Goal: Transaction & Acquisition: Download file/media

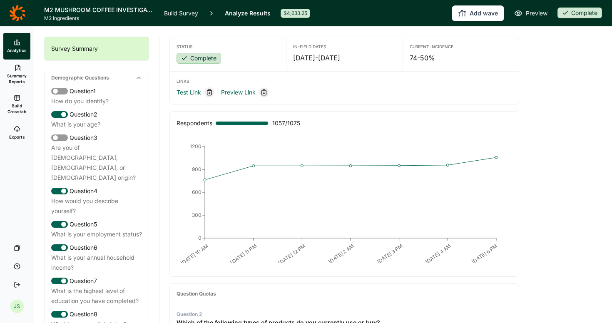
click at [17, 136] on span "Exports" at bounding box center [17, 137] width 16 height 6
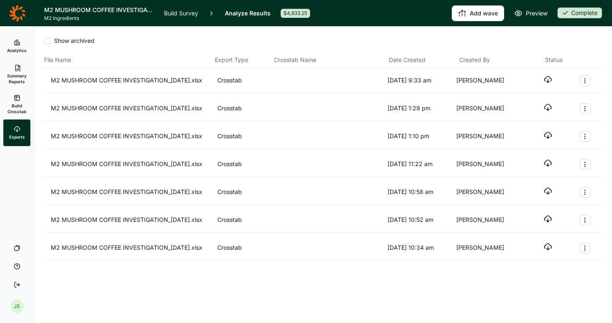
click at [19, 99] on icon at bounding box center [17, 98] width 7 height 7
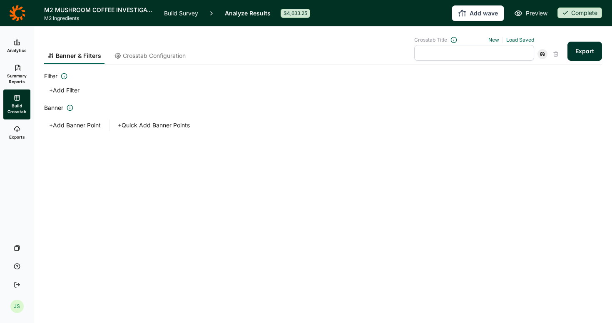
click at [19, 75] on span "Summary Reports" at bounding box center [17, 79] width 20 height 12
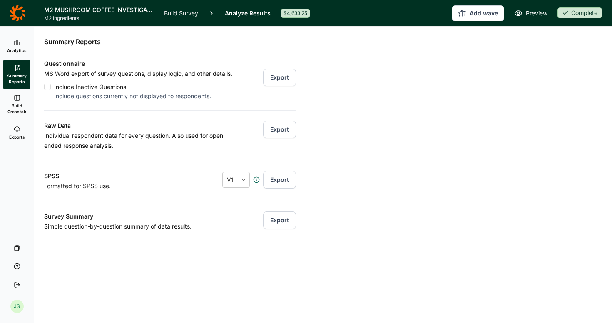
click at [17, 42] on use at bounding box center [17, 42] width 5 height 5
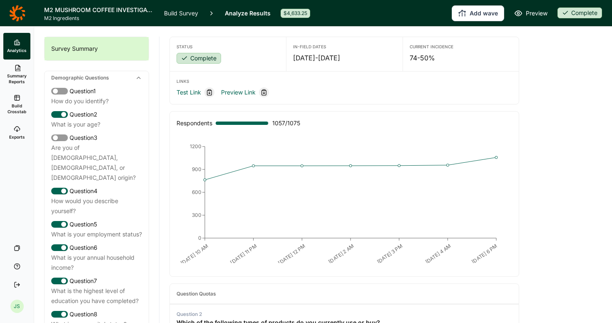
click at [18, 140] on link "Exports" at bounding box center [16, 132] width 27 height 27
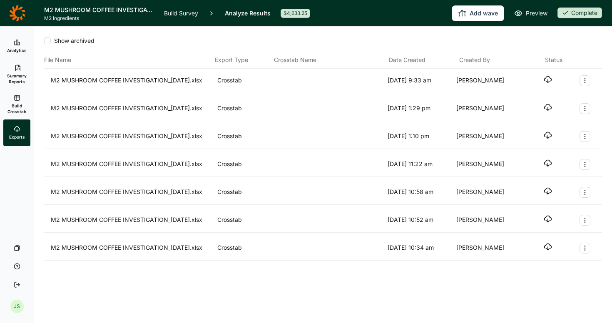
click at [9, 107] on span "Build Crosstab" at bounding box center [17, 109] width 20 height 12
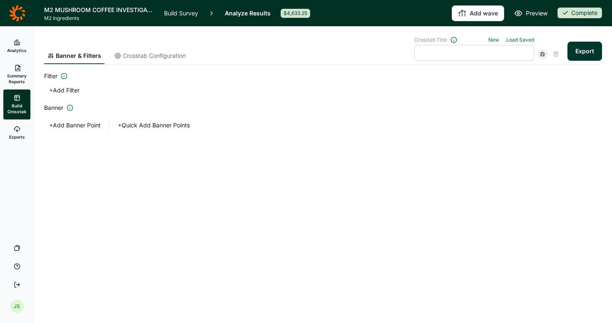
click at [75, 89] on button "+ Add Filter" at bounding box center [64, 91] width 40 height 12
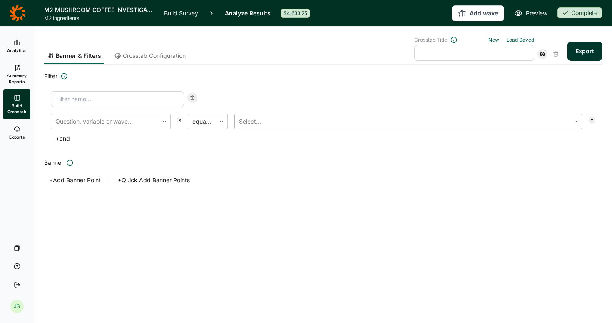
click at [276, 124] on div at bounding box center [402, 122] width 327 height 12
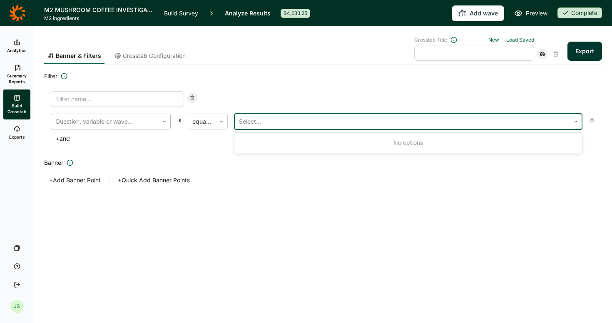
click at [100, 121] on div at bounding box center [104, 122] width 99 height 12
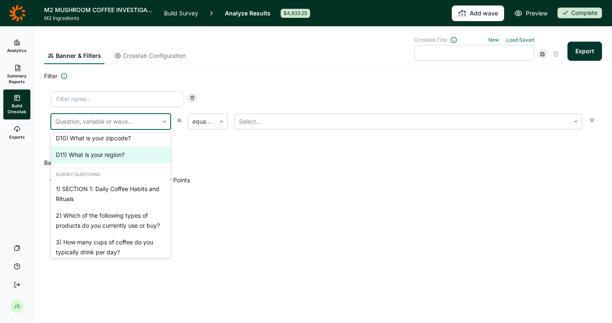
scroll to position [188, 0]
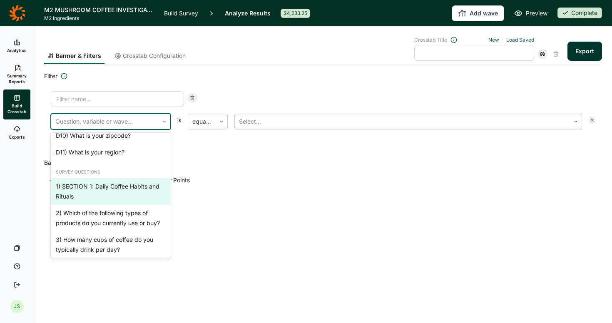
click at [112, 178] on div "1) SECTION 1: Daily Coffee Habits and Rituals" at bounding box center [111, 191] width 120 height 27
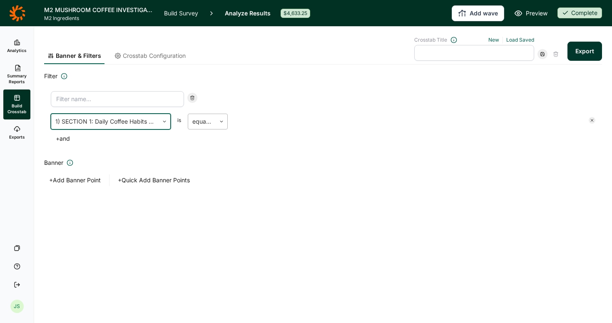
click at [206, 119] on div at bounding box center [201, 122] width 19 height 12
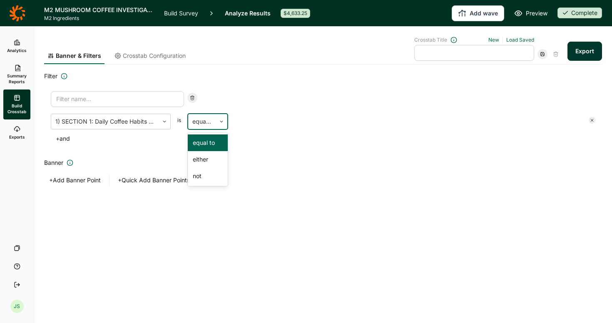
click at [206, 143] on div "equal to" at bounding box center [208, 142] width 40 height 17
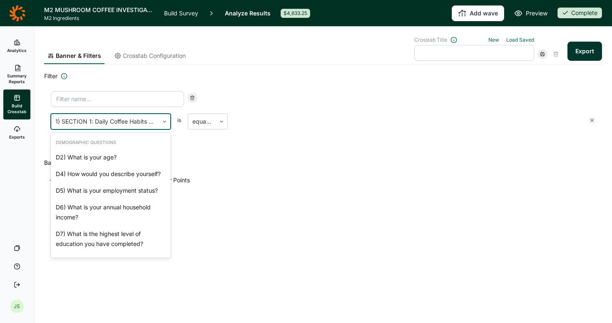
click at [103, 121] on div at bounding box center [104, 122] width 99 height 12
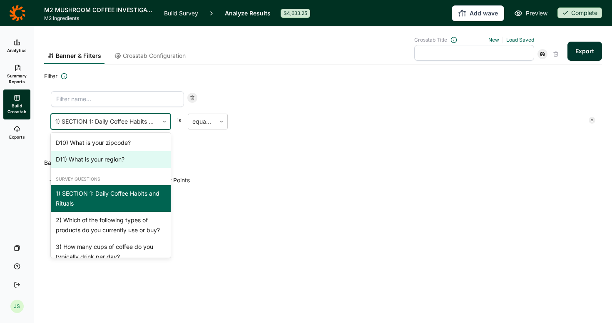
scroll to position [181, 0]
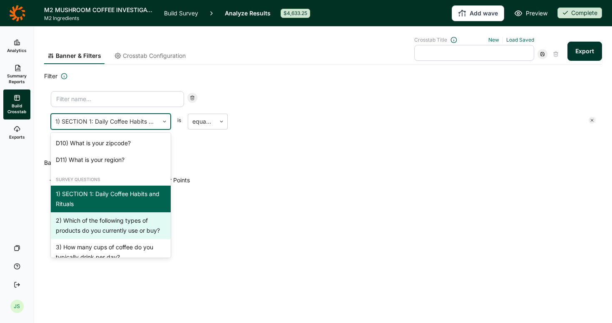
click at [94, 219] on div "2) Which of the following types of products do you currently use or buy?" at bounding box center [111, 225] width 120 height 27
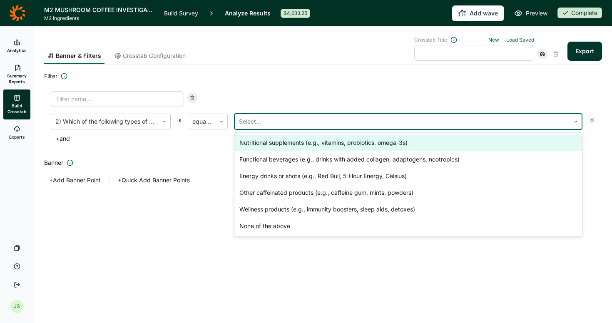
click at [306, 126] on div at bounding box center [402, 122] width 327 height 12
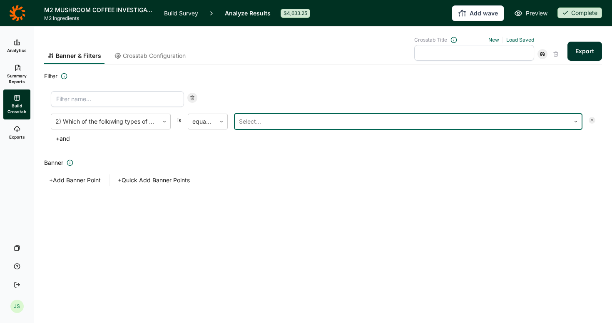
click at [306, 126] on div at bounding box center [402, 122] width 327 height 12
click at [73, 122] on div at bounding box center [104, 122] width 99 height 12
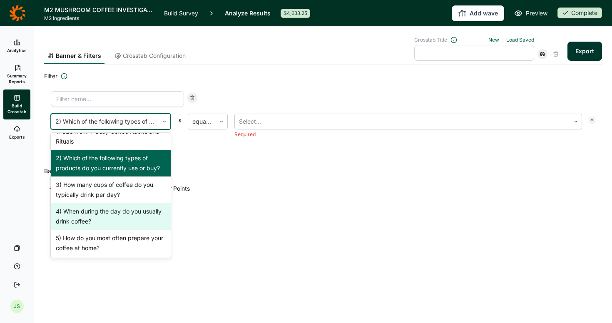
scroll to position [244, 0]
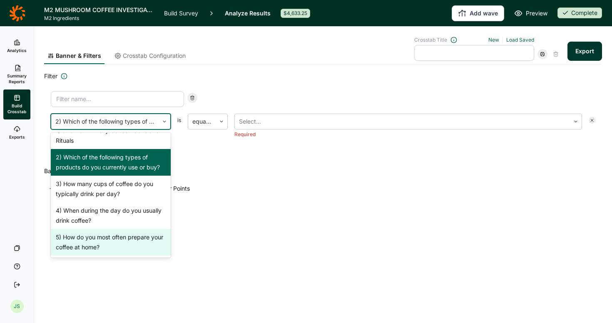
click at [75, 229] on div "5) How do you most often prepare your coffee at home?" at bounding box center [111, 242] width 120 height 27
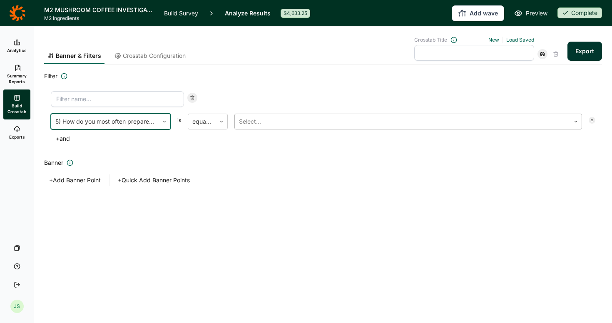
click at [327, 118] on div at bounding box center [402, 122] width 327 height 12
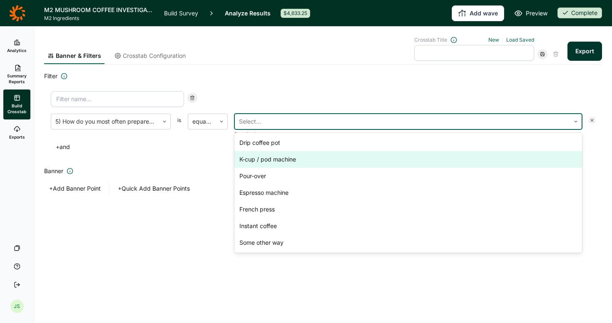
click at [296, 160] on div "K-cup / pod machine" at bounding box center [408, 159] width 348 height 17
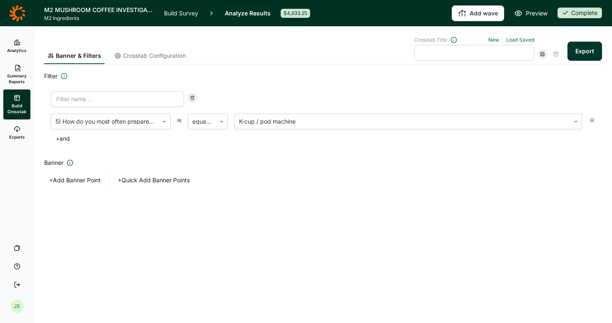
click at [581, 57] on button "Export" at bounding box center [584, 51] width 35 height 19
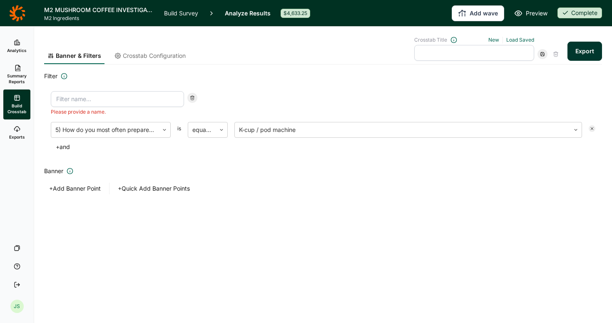
click at [144, 101] on input at bounding box center [117, 99] width 133 height 16
type input "KCUP USERS"
click at [588, 55] on button "Export" at bounding box center [584, 51] width 35 height 19
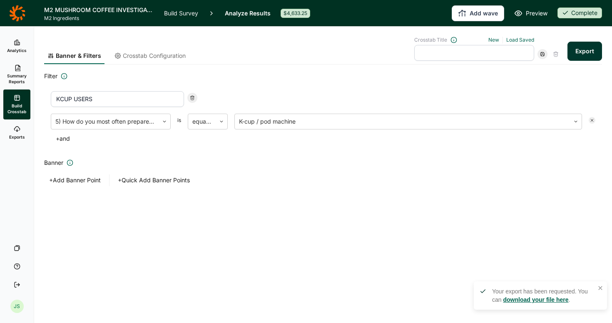
click at [536, 300] on link "download your file here" at bounding box center [535, 299] width 65 height 7
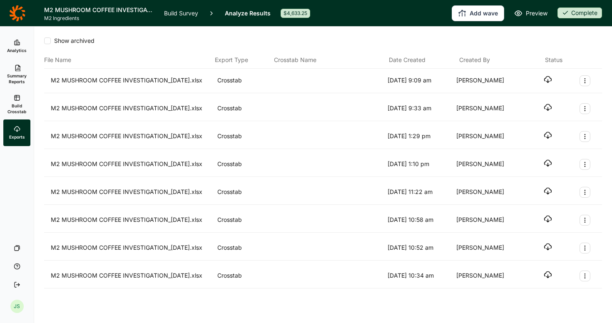
click at [548, 80] on icon "button" at bounding box center [548, 79] width 8 height 8
click at [517, 15] on icon at bounding box center [518, 13] width 8 height 8
